Goal: Task Accomplishment & Management: Use online tool/utility

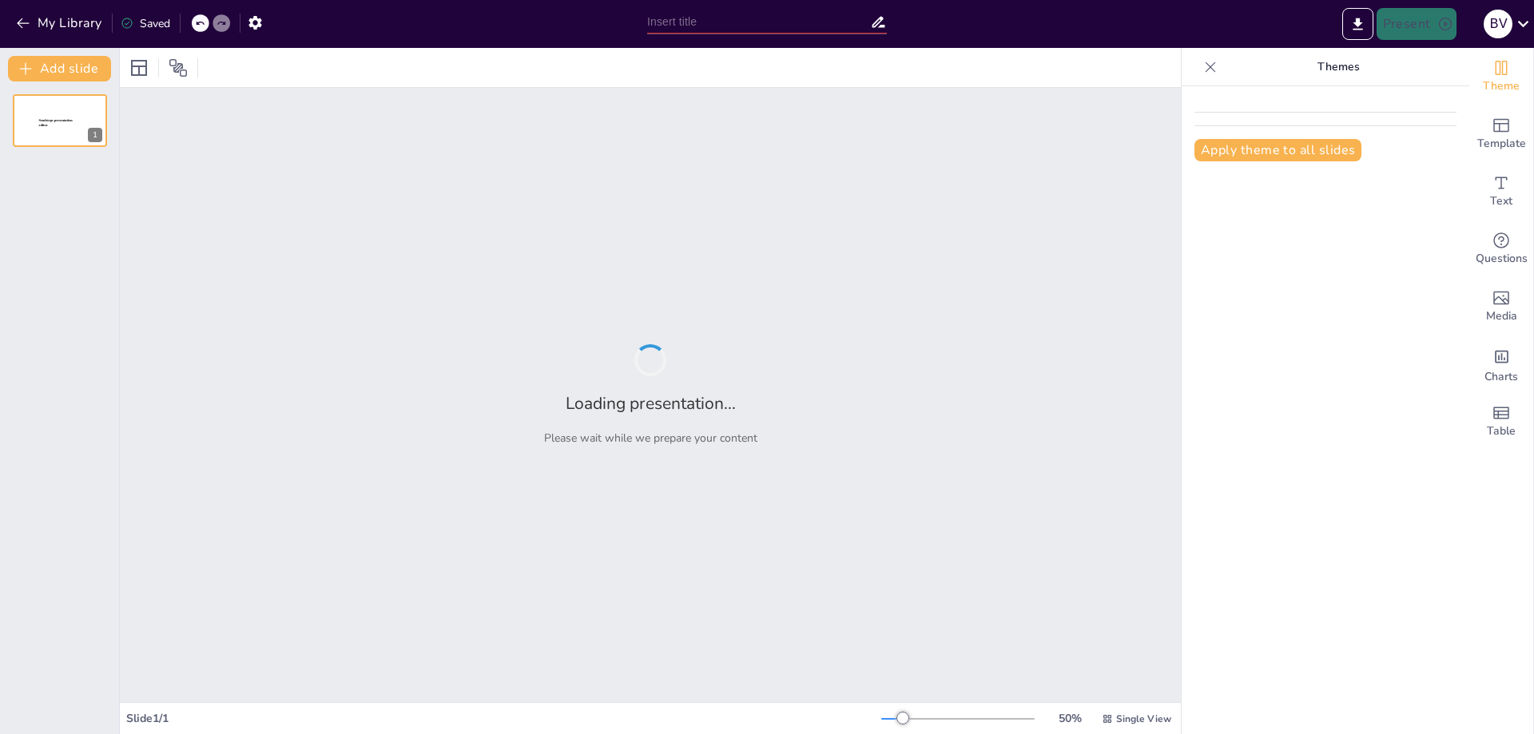
type input "Fundamentos y Características de la [MEDICAL_DATA] Focal de [MEDICAL_DATA] Psic…"
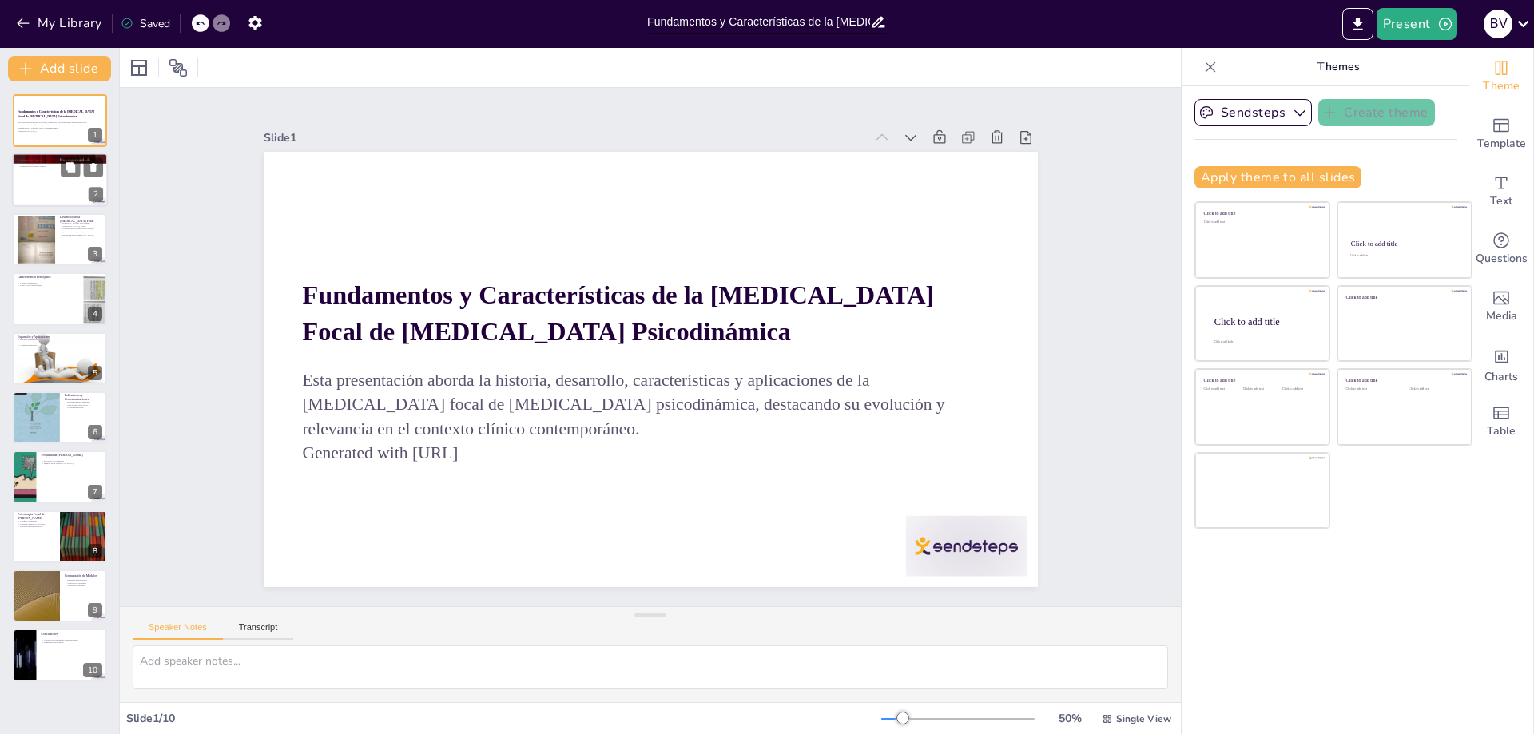
click at [67, 187] on div at bounding box center [60, 180] width 96 height 54
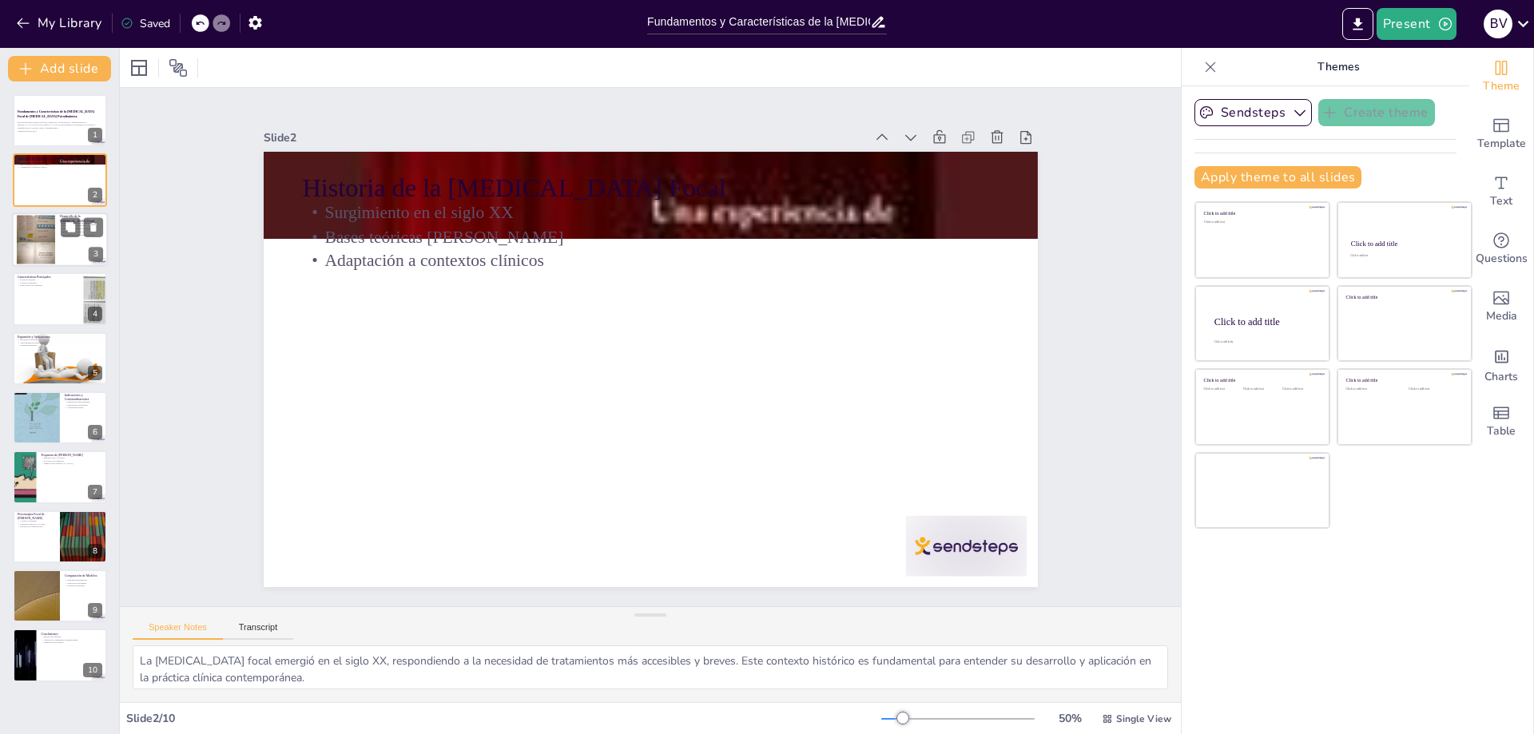
click at [62, 241] on div at bounding box center [60, 240] width 96 height 54
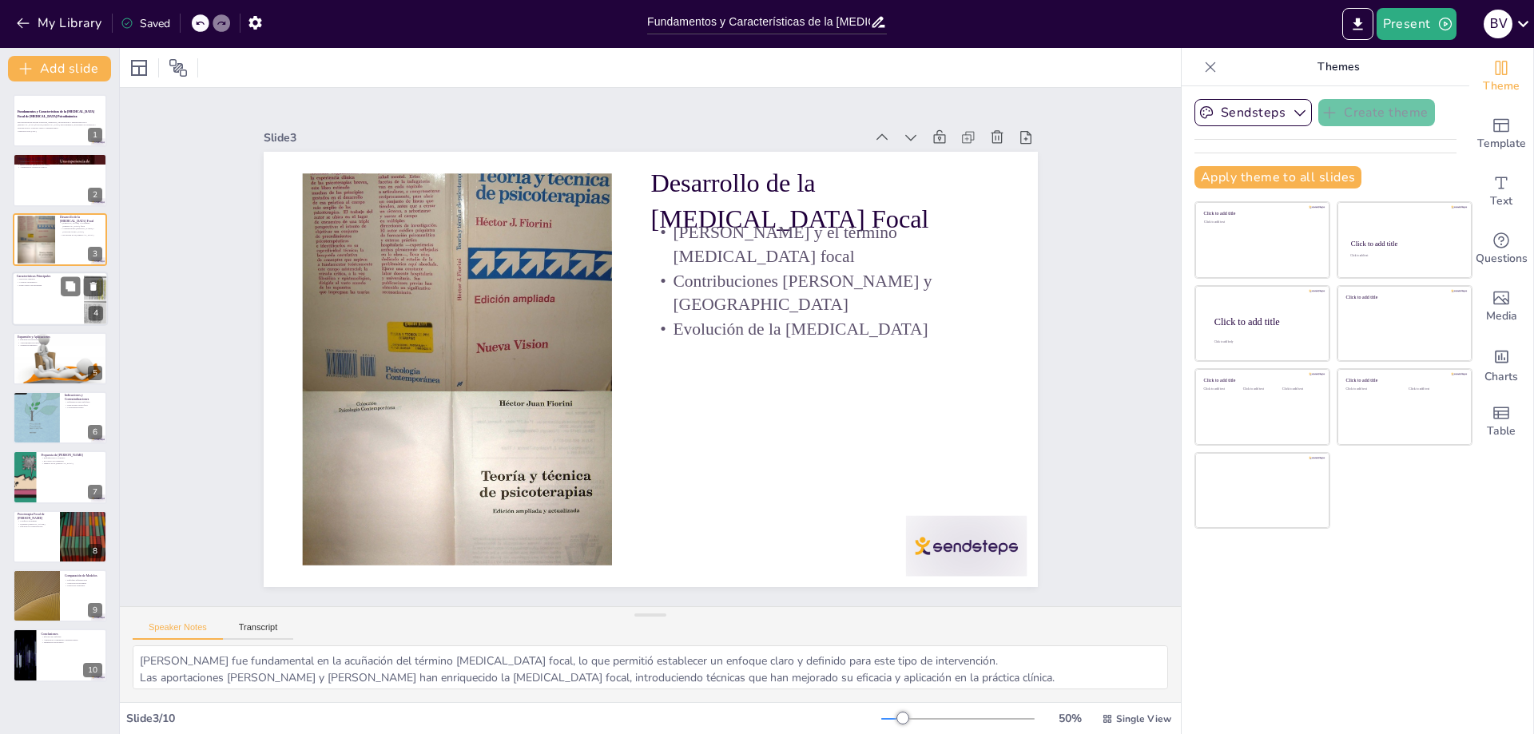
click at [22, 309] on div at bounding box center [60, 299] width 96 height 54
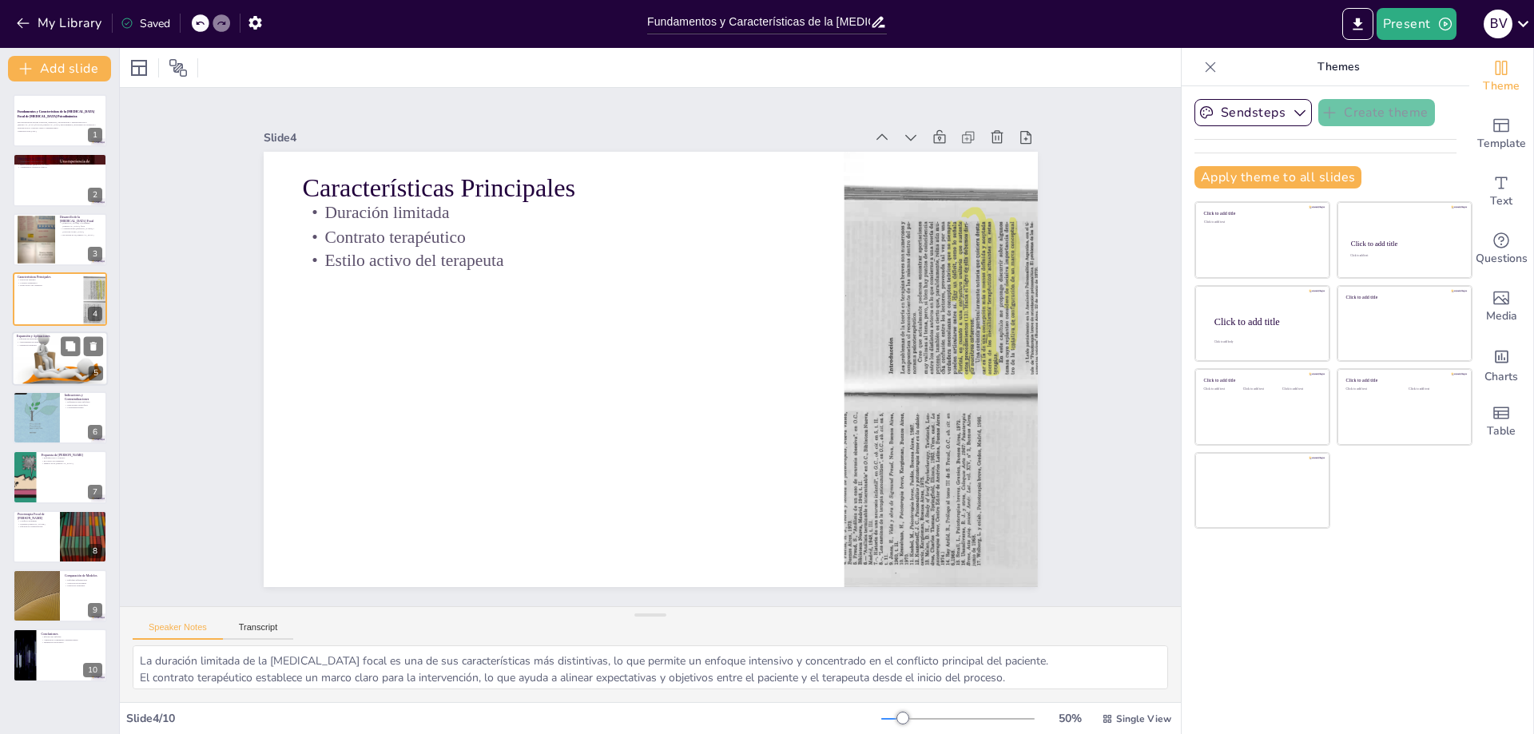
click at [32, 355] on div at bounding box center [60, 359] width 96 height 54
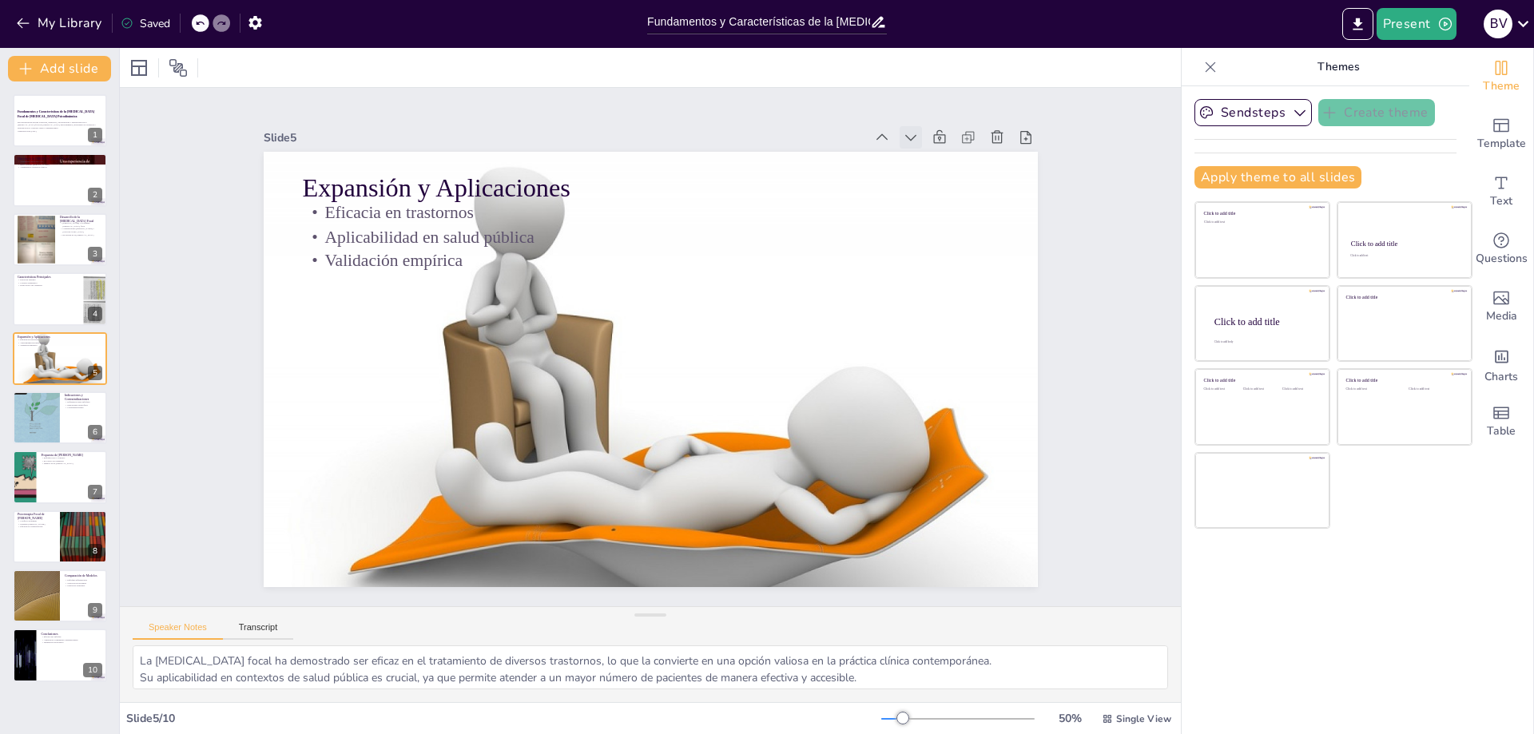
click at [805, 640] on icon at bounding box center [801, 646] width 8 height 12
click at [937, 239] on icon at bounding box center [947, 249] width 21 height 21
click at [44, 411] on div at bounding box center [36, 418] width 48 height 64
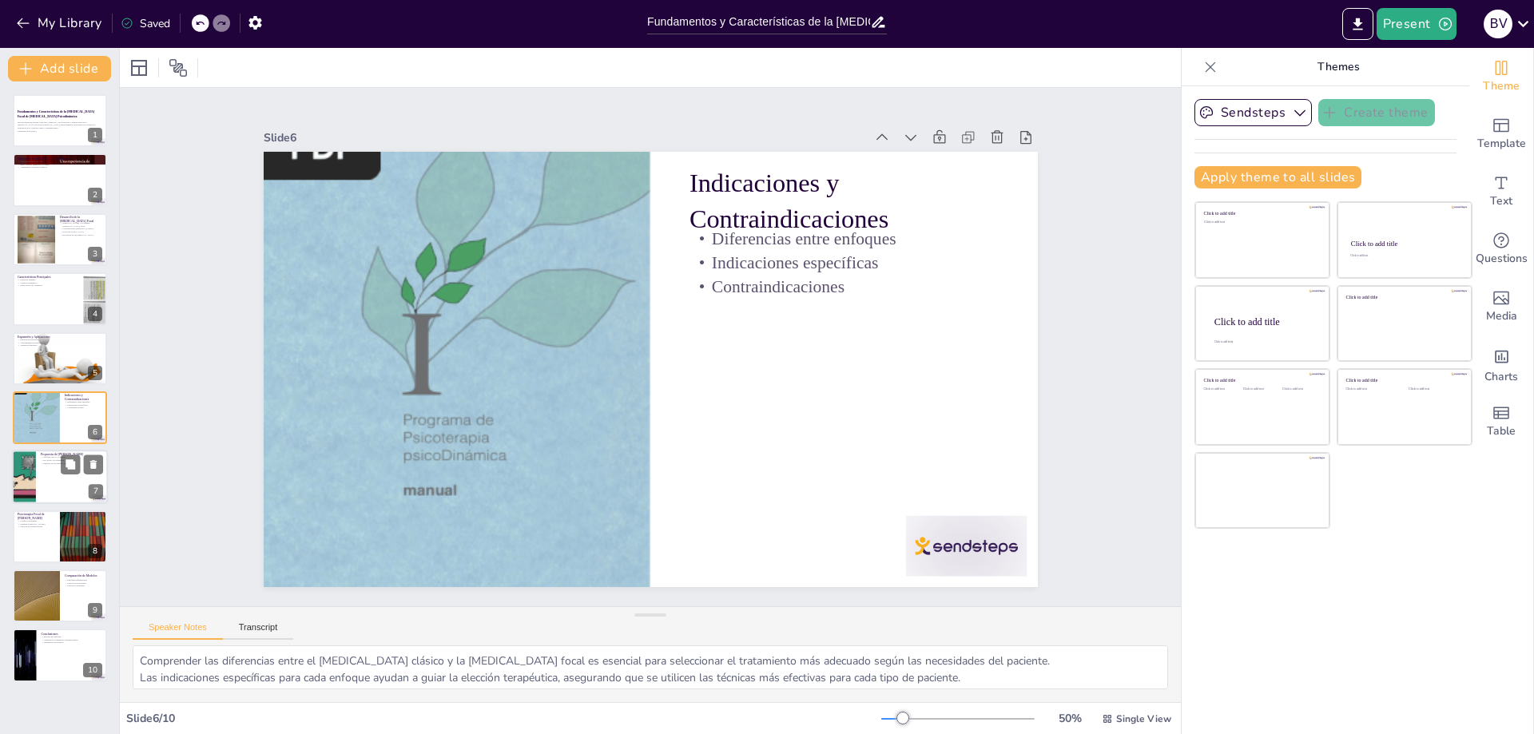
click at [47, 476] on div at bounding box center [60, 478] width 96 height 54
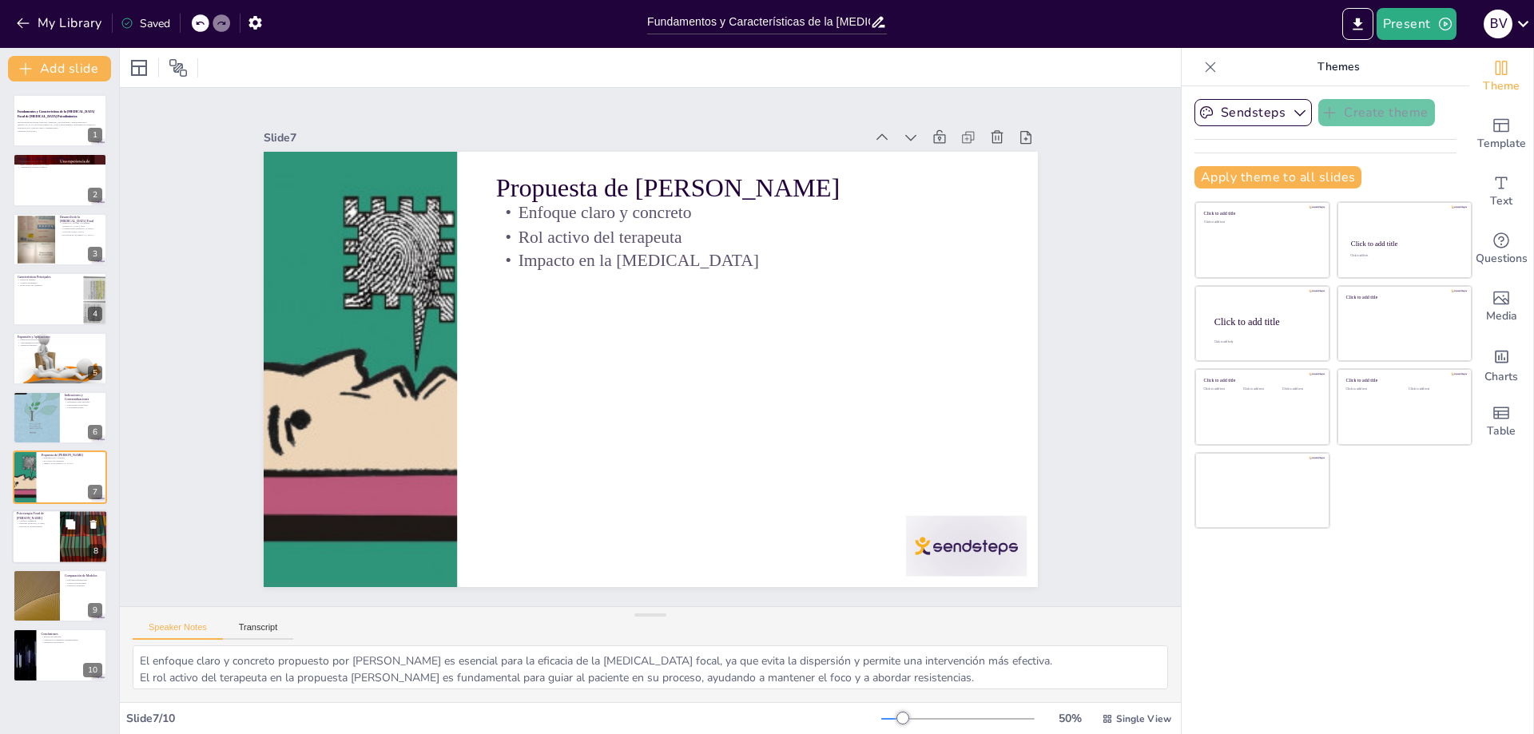
click at [58, 540] on div at bounding box center [60, 537] width 96 height 54
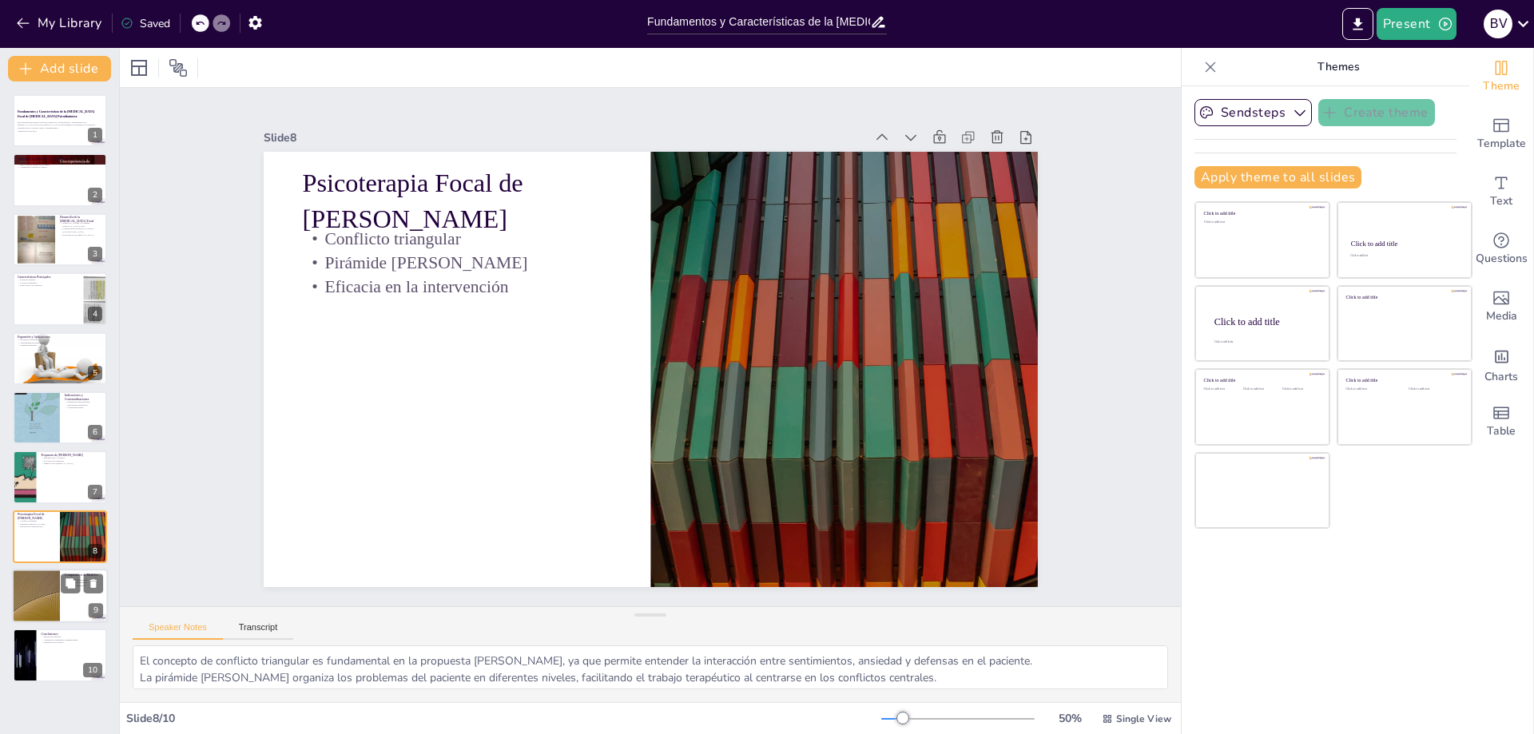
click at [57, 597] on div at bounding box center [36, 596] width 96 height 54
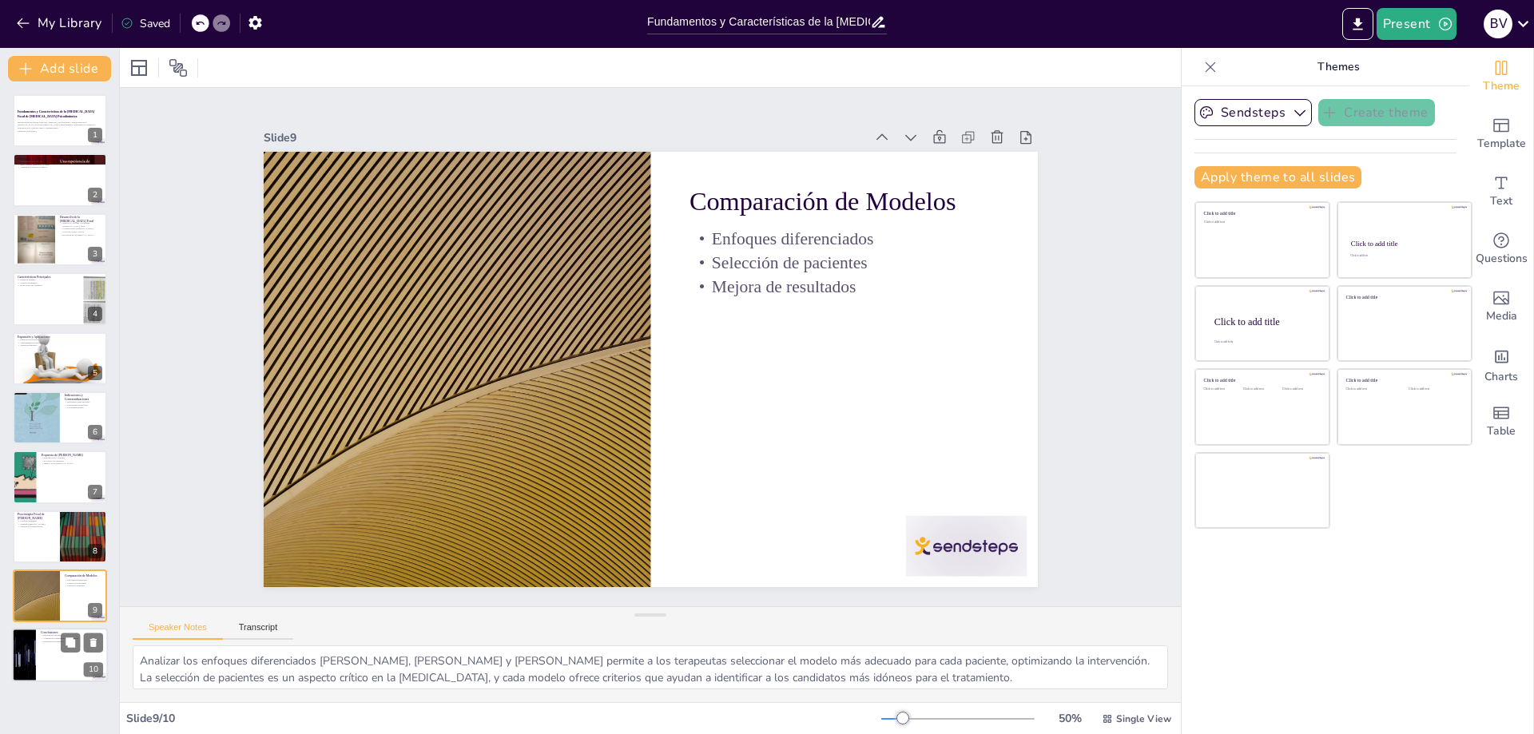
click at [51, 654] on div at bounding box center [60, 656] width 96 height 54
type textarea "La eficacia del enfoque de [MEDICAL_DATA] focal es evidente en su capacidad par…"
